Goal: Task Accomplishment & Management: Manage account settings

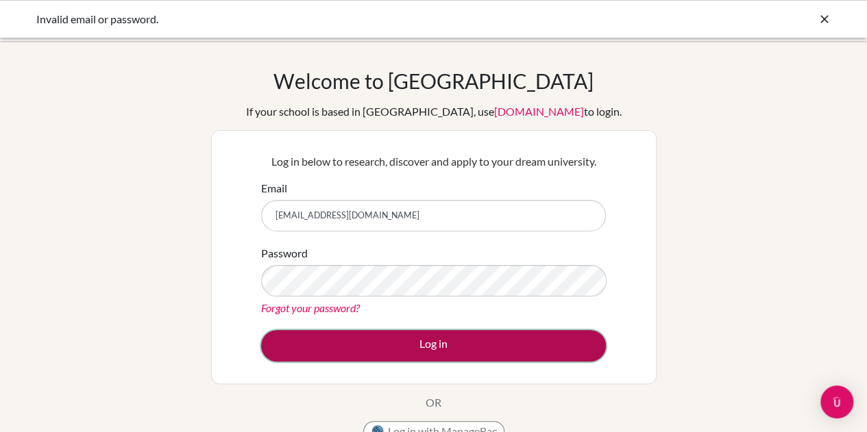
click at [428, 348] on button "Log in" at bounding box center [433, 346] width 345 height 32
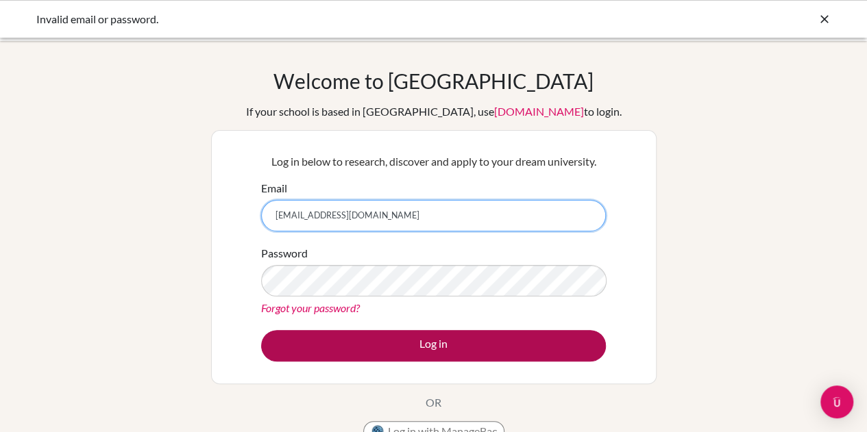
scroll to position [119, 0]
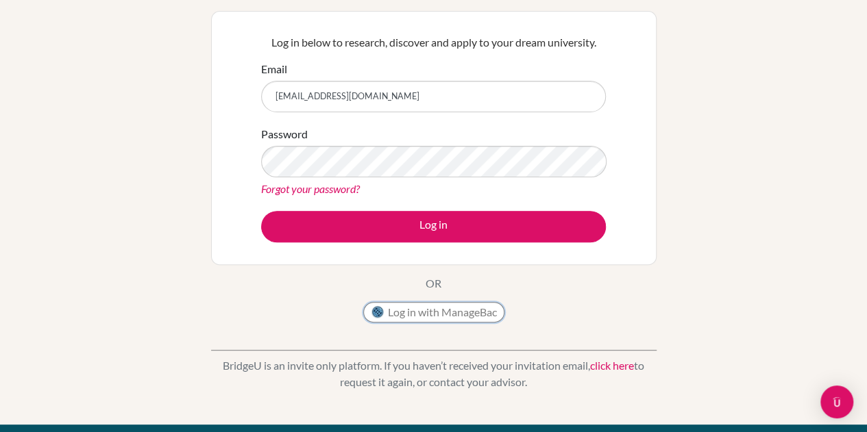
click at [469, 310] on button "Log in with ManageBac" at bounding box center [433, 312] width 141 height 21
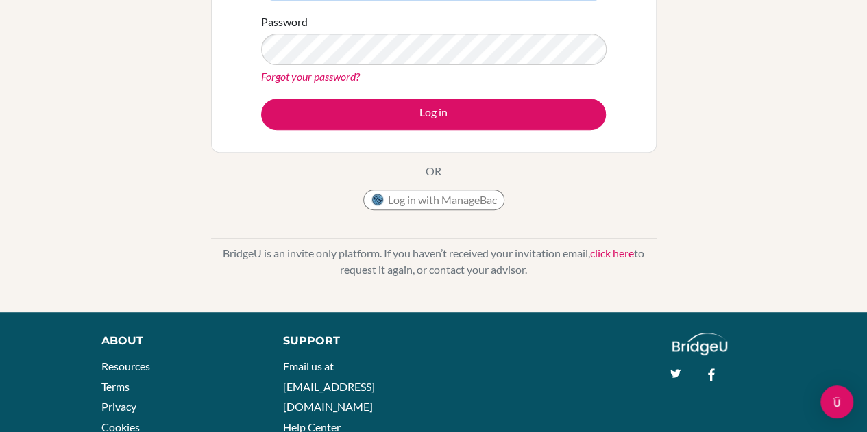
scroll to position [245, 0]
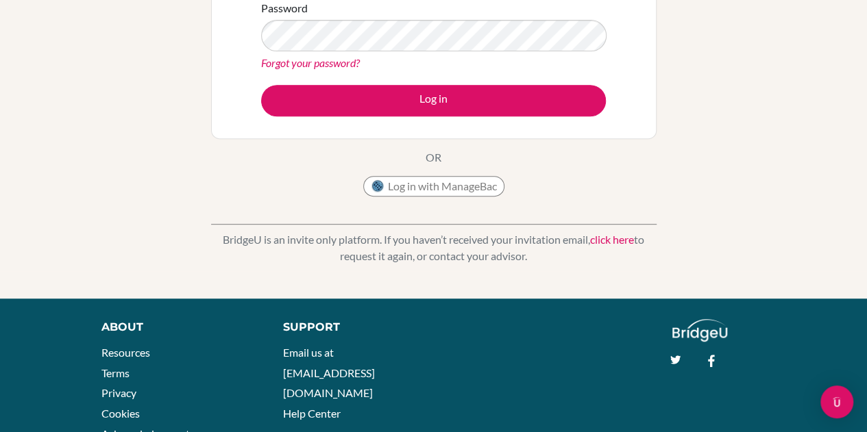
type input "[EMAIL_ADDRESS][DOMAIN_NAME]"
click at [308, 62] on link "Forgot your password?" at bounding box center [310, 62] width 99 height 13
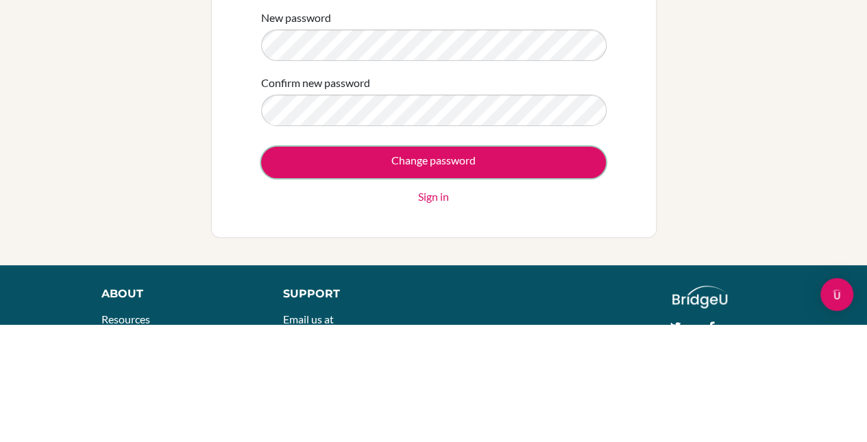
click at [562, 278] on input "Change password" at bounding box center [433, 280] width 345 height 32
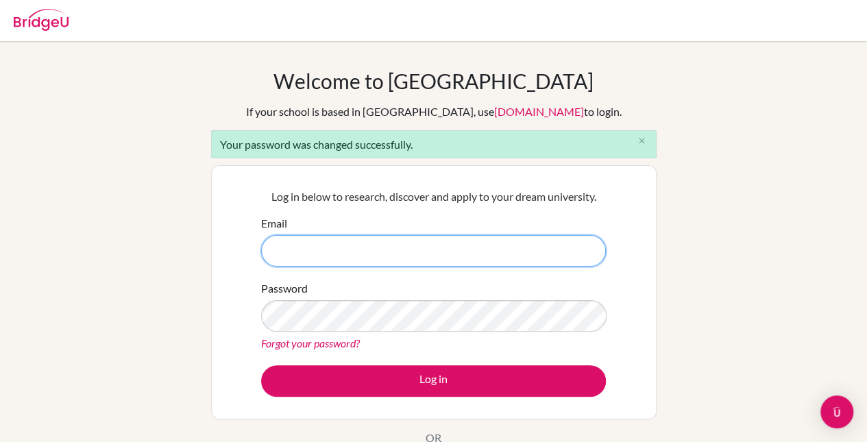
type input "[EMAIL_ADDRESS][DOMAIN_NAME]"
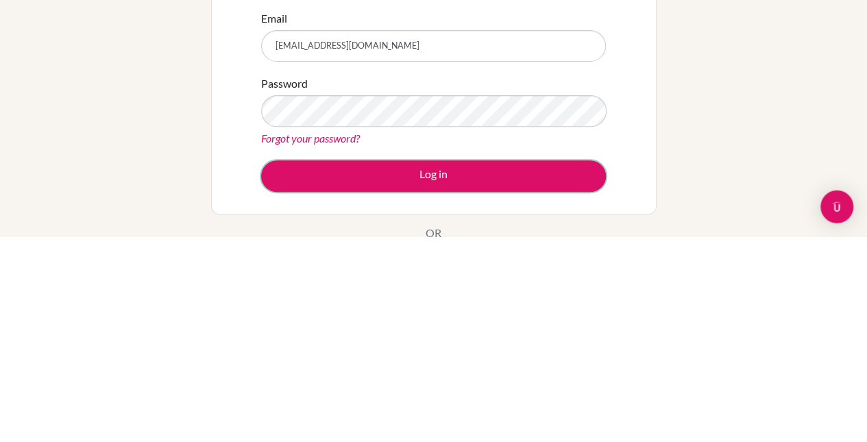
click at [396, 391] on button "Log in" at bounding box center [433, 381] width 345 height 32
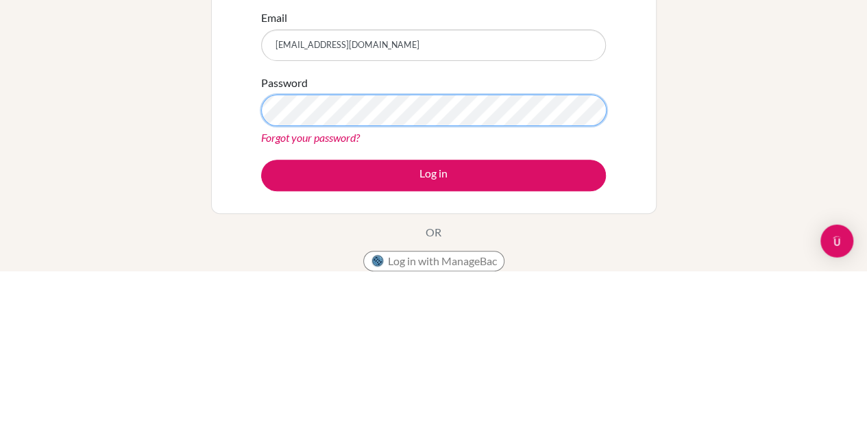
click at [261, 330] on button "Log in" at bounding box center [433, 346] width 345 height 32
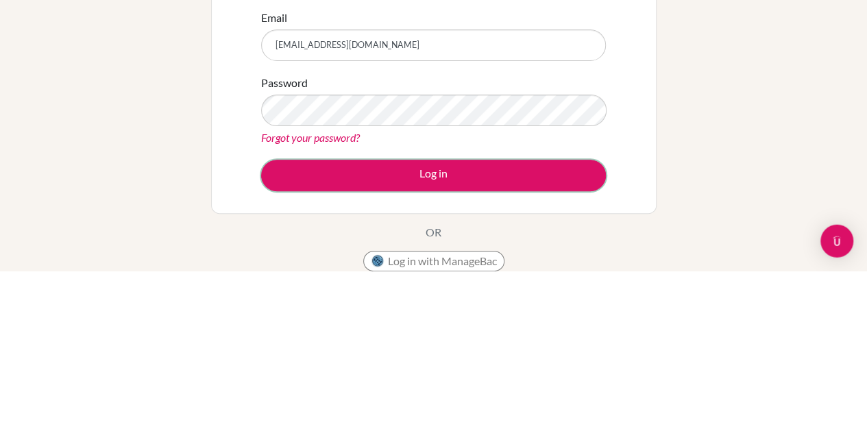
click at [587, 341] on button "Log in" at bounding box center [433, 346] width 345 height 32
